Goal: Task Accomplishment & Management: Manage account settings

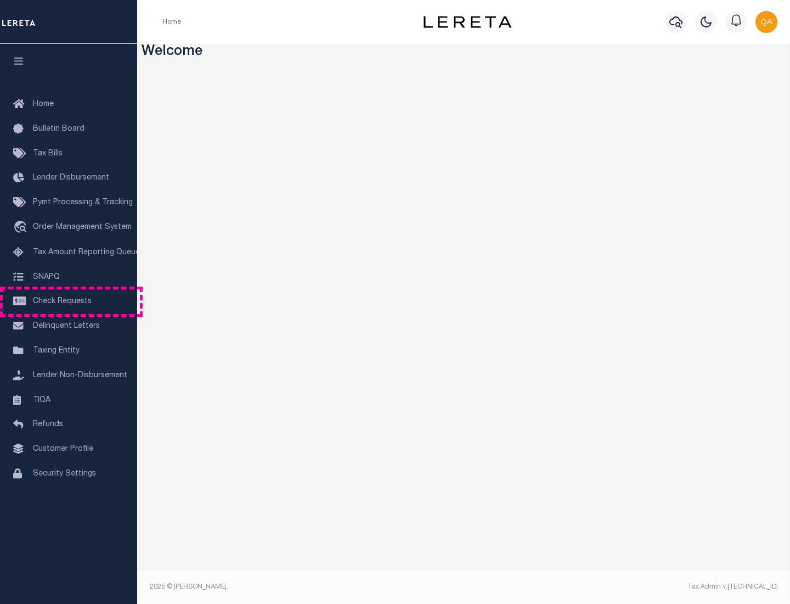
click at [69, 301] on span "Check Requests" at bounding box center [62, 301] width 59 height 8
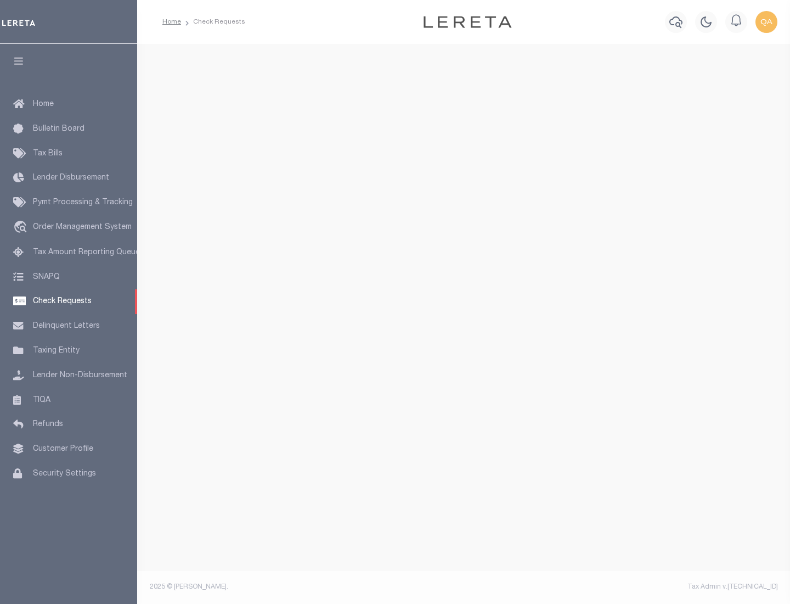
select select "50"
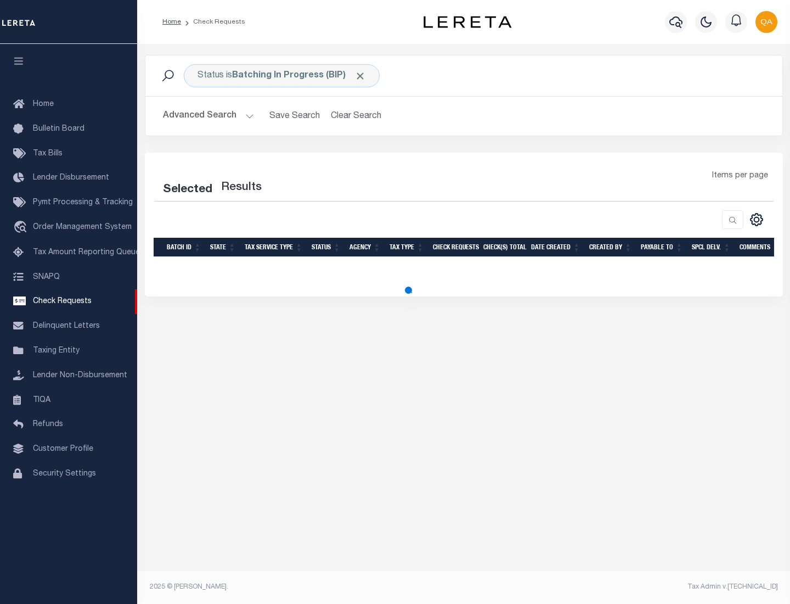
select select "50"
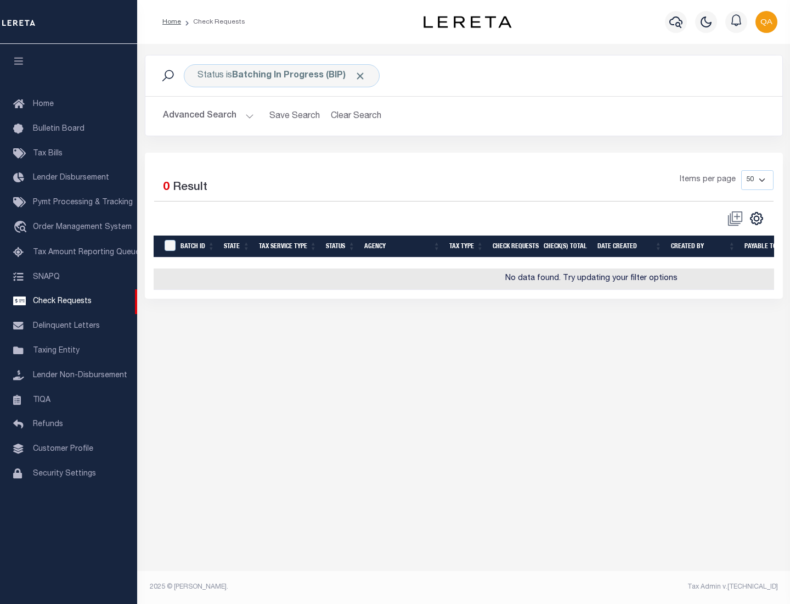
click at [361, 76] on span "Click to Remove" at bounding box center [360, 76] width 12 height 12
